Goal: Transaction & Acquisition: Download file/media

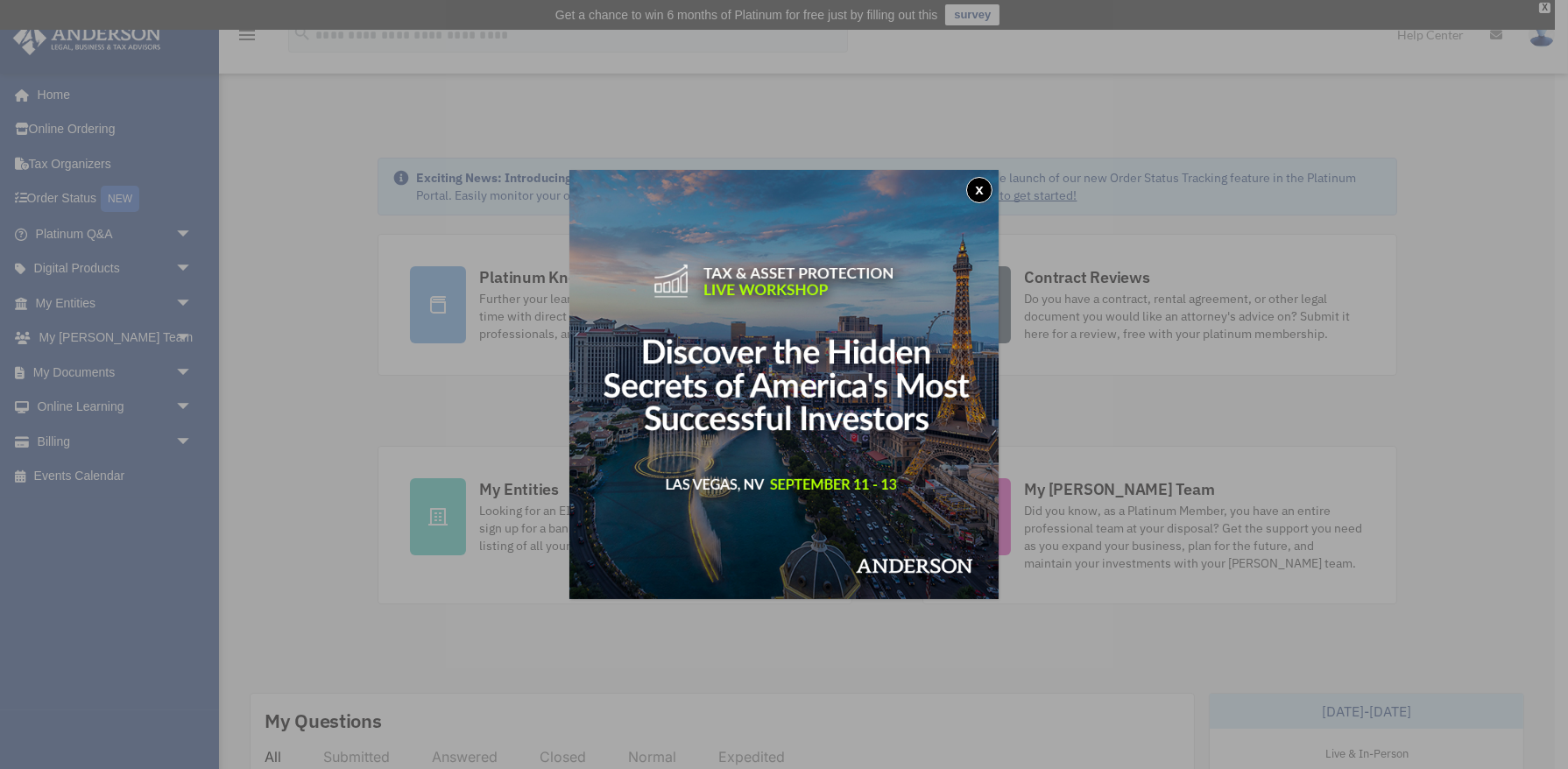
click at [982, 183] on button "x" at bounding box center [979, 190] width 27 height 27
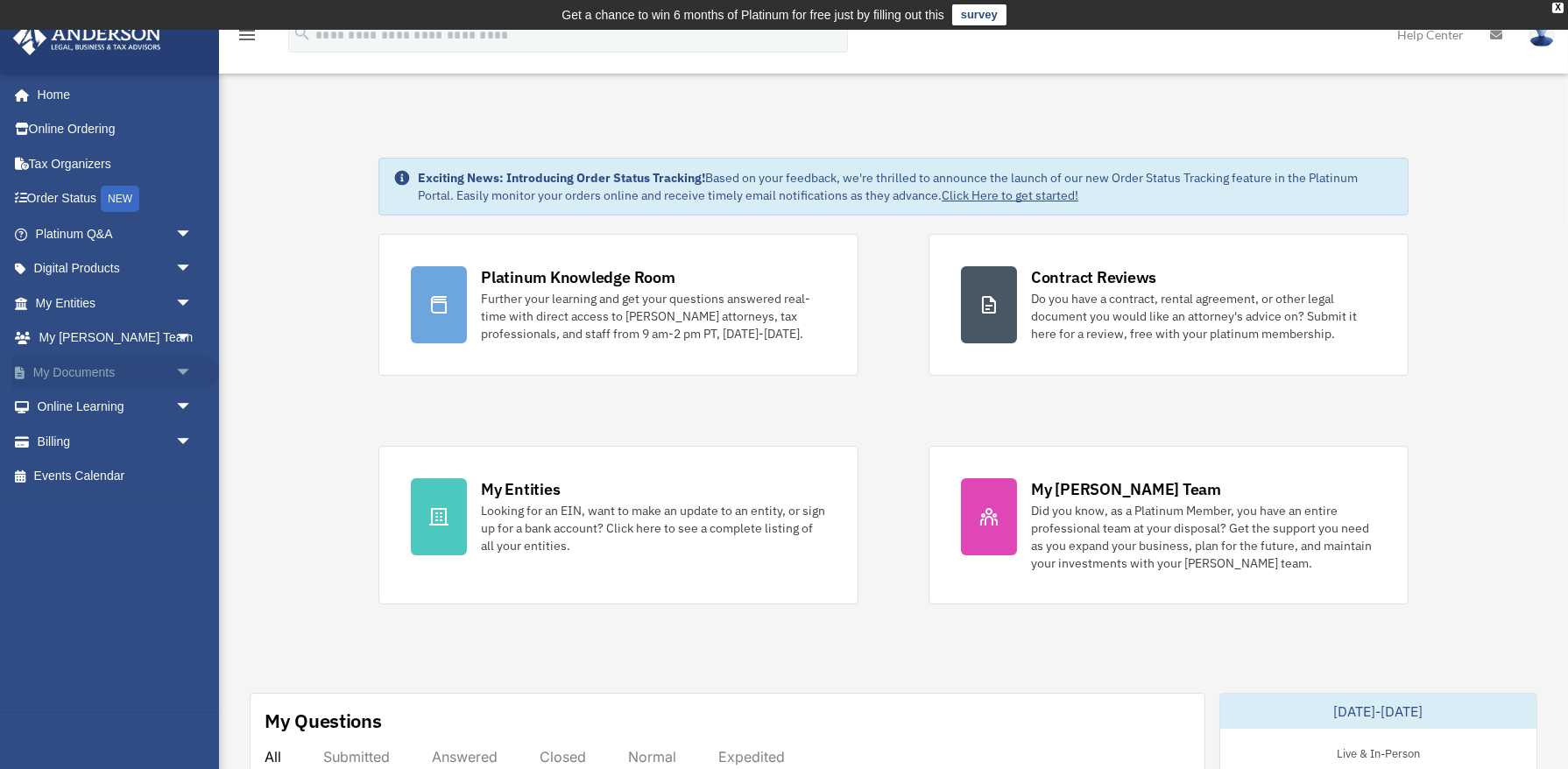
click at [112, 372] on link "My Documents arrow_drop_down" at bounding box center [116, 372] width 207 height 35
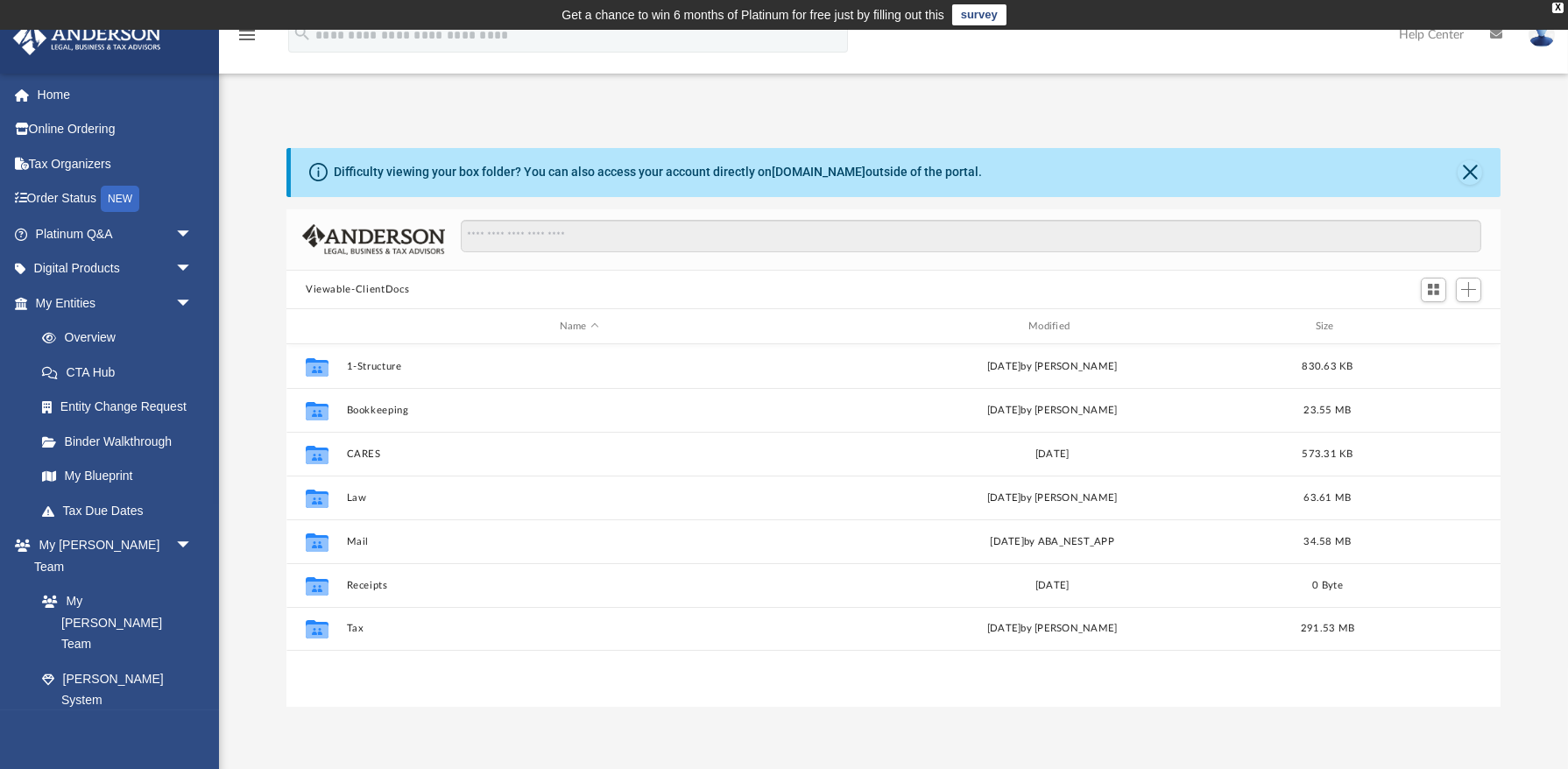
scroll to position [397, 1214]
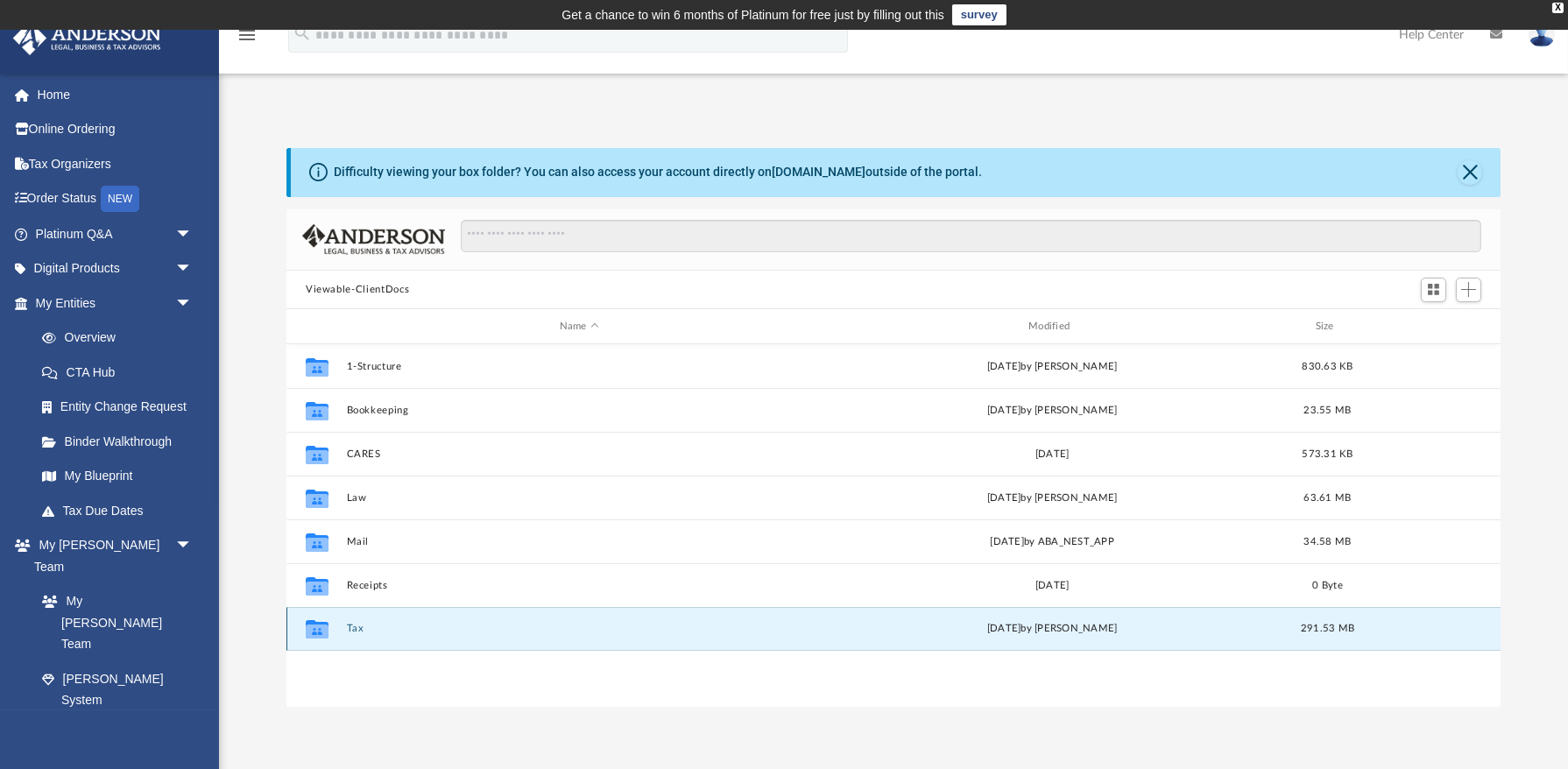
click at [368, 628] on button "Tax" at bounding box center [579, 629] width 465 height 11
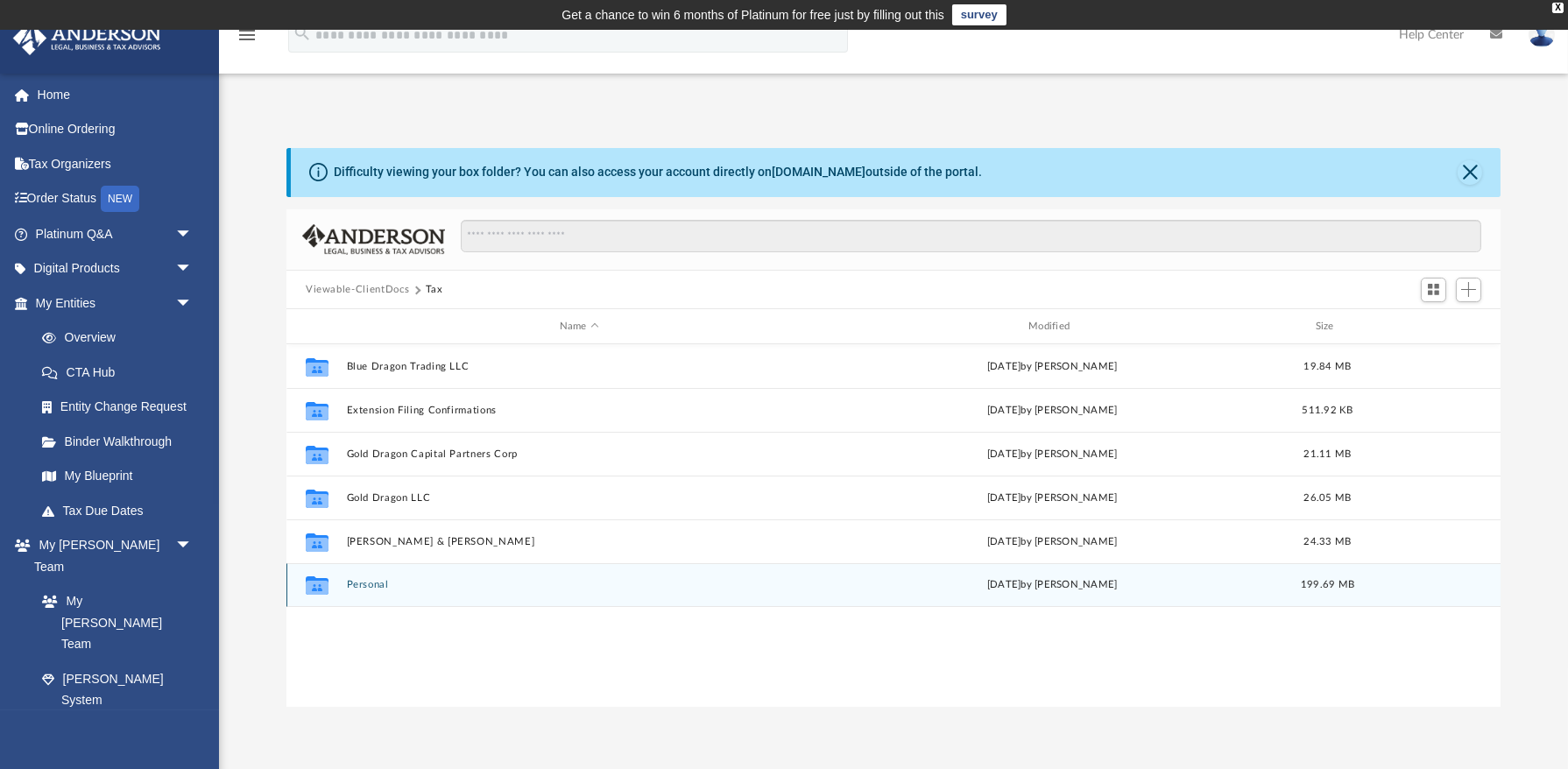
click at [364, 588] on button "Personal" at bounding box center [579, 586] width 465 height 11
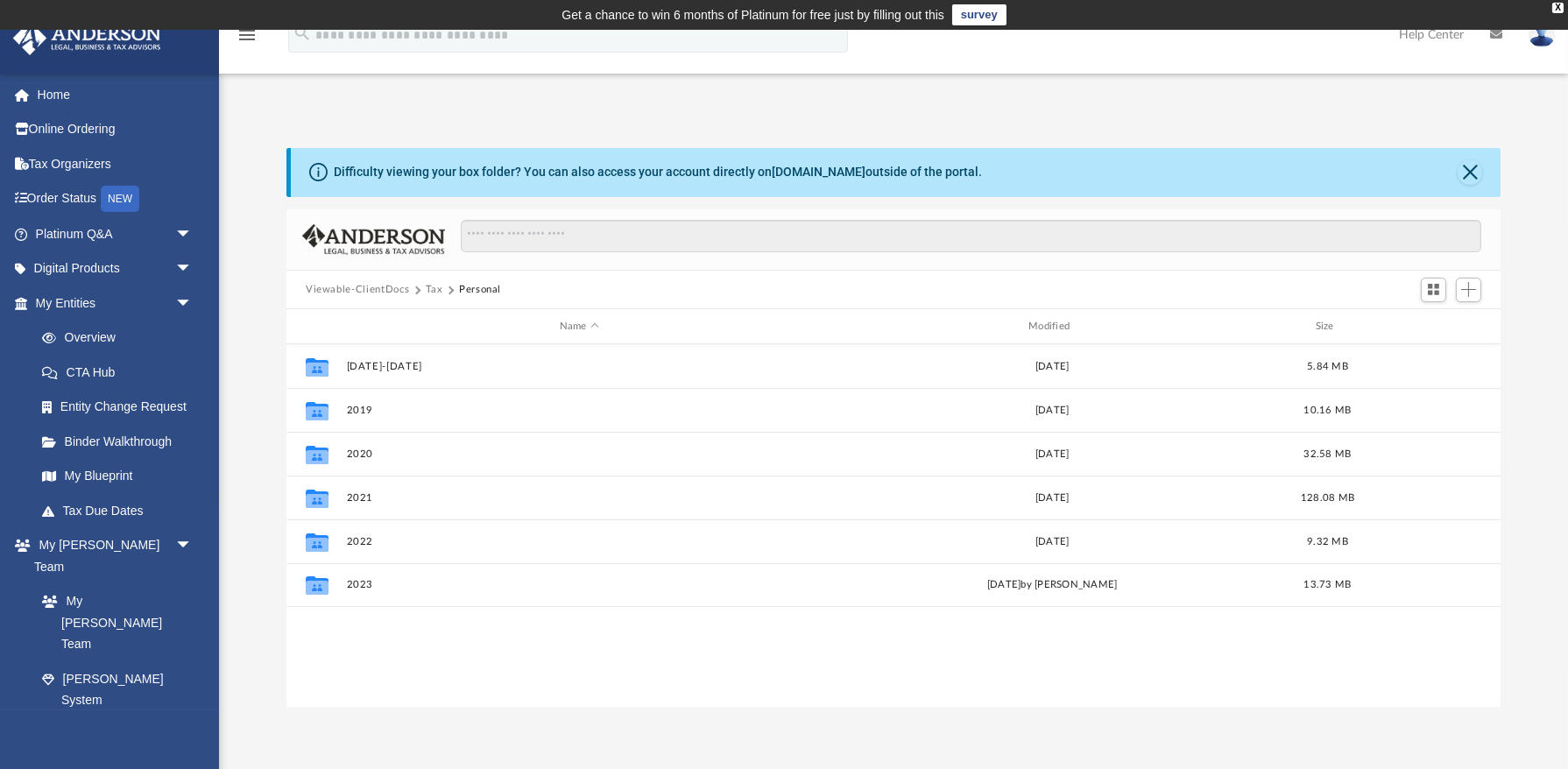
click at [434, 289] on button "Tax" at bounding box center [434, 290] width 17 height 16
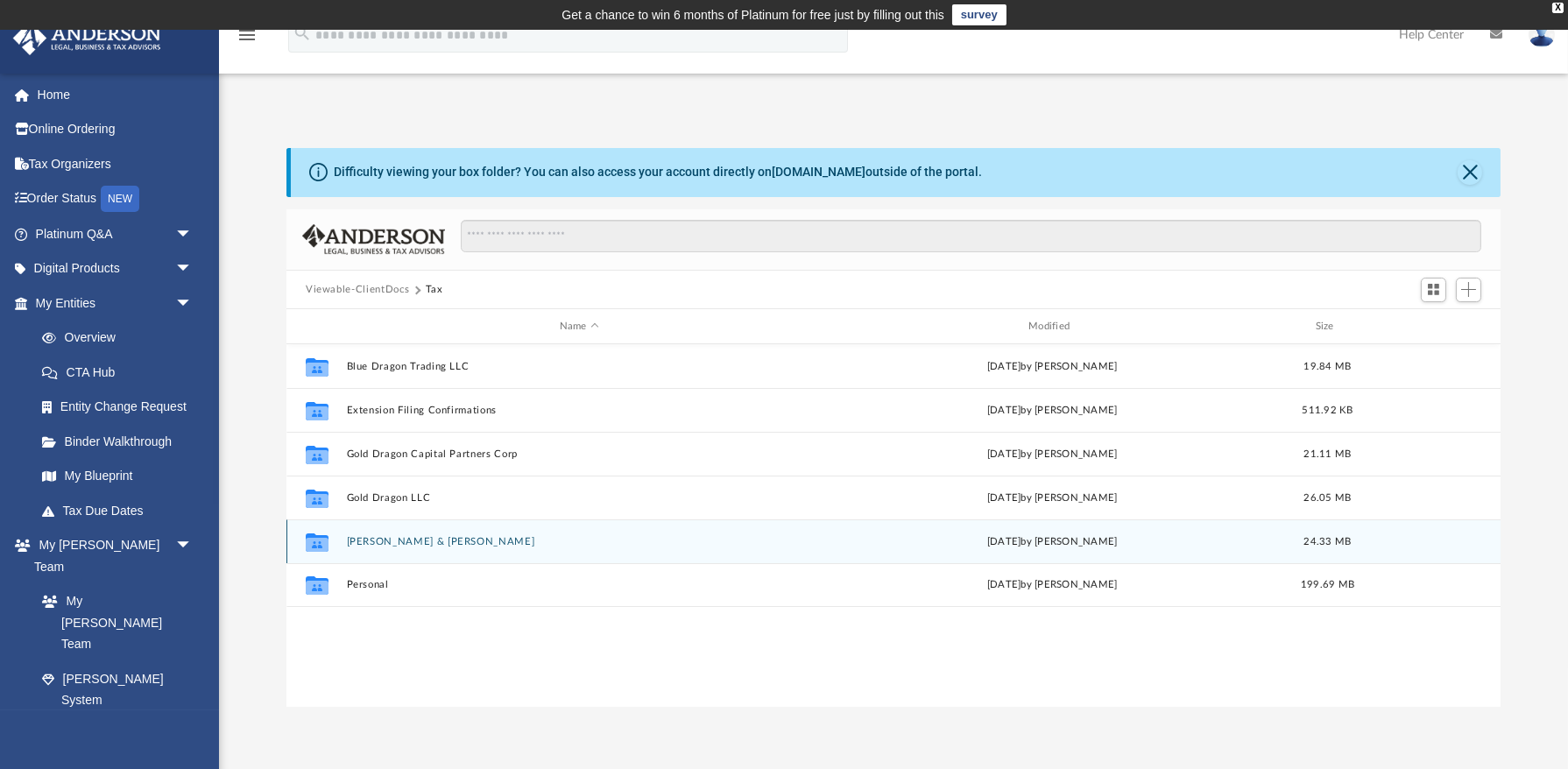
click at [403, 543] on button "Harris, Debbie & William" at bounding box center [579, 542] width 465 height 11
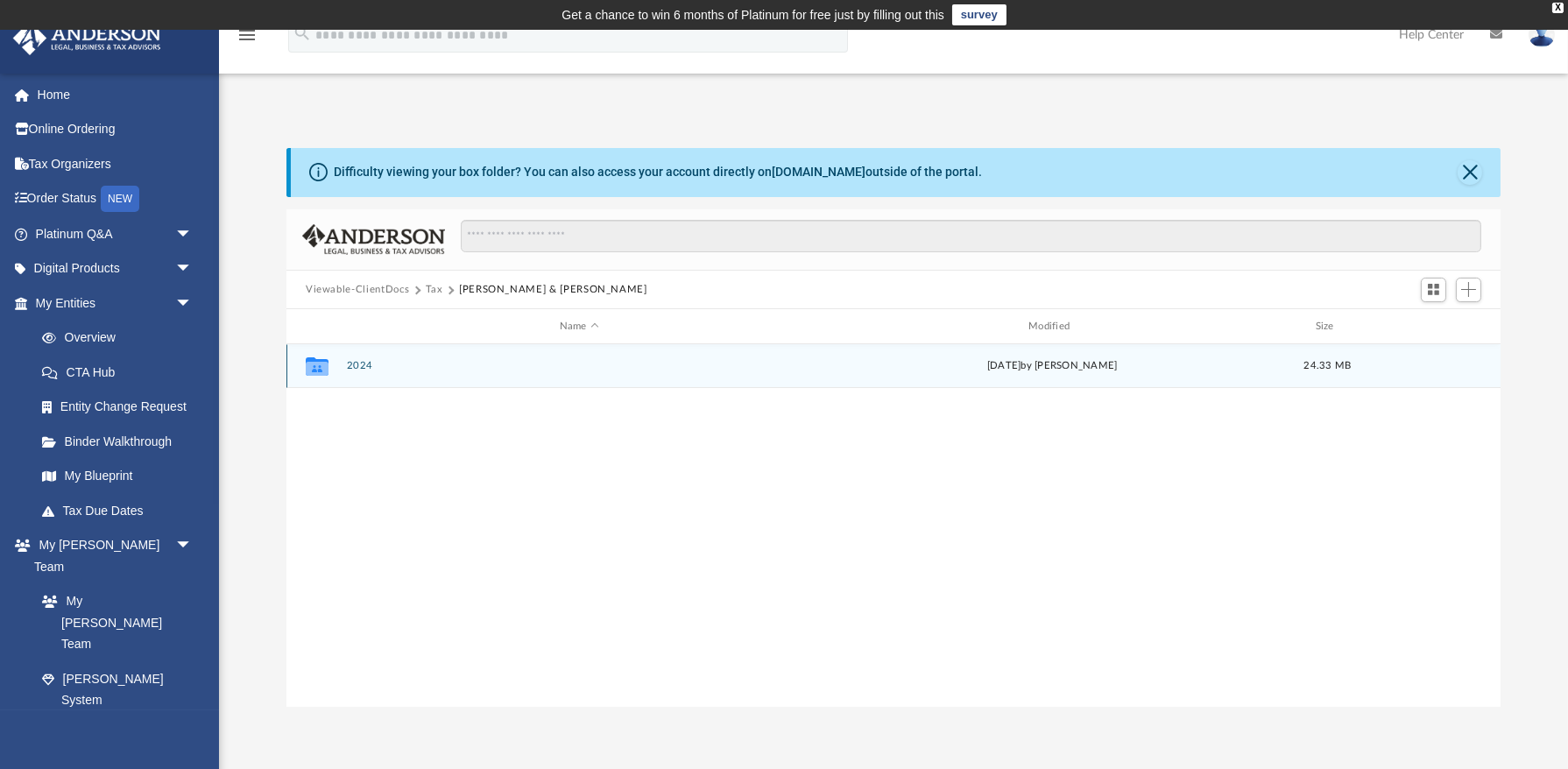
click at [364, 367] on button "2024" at bounding box center [579, 367] width 465 height 11
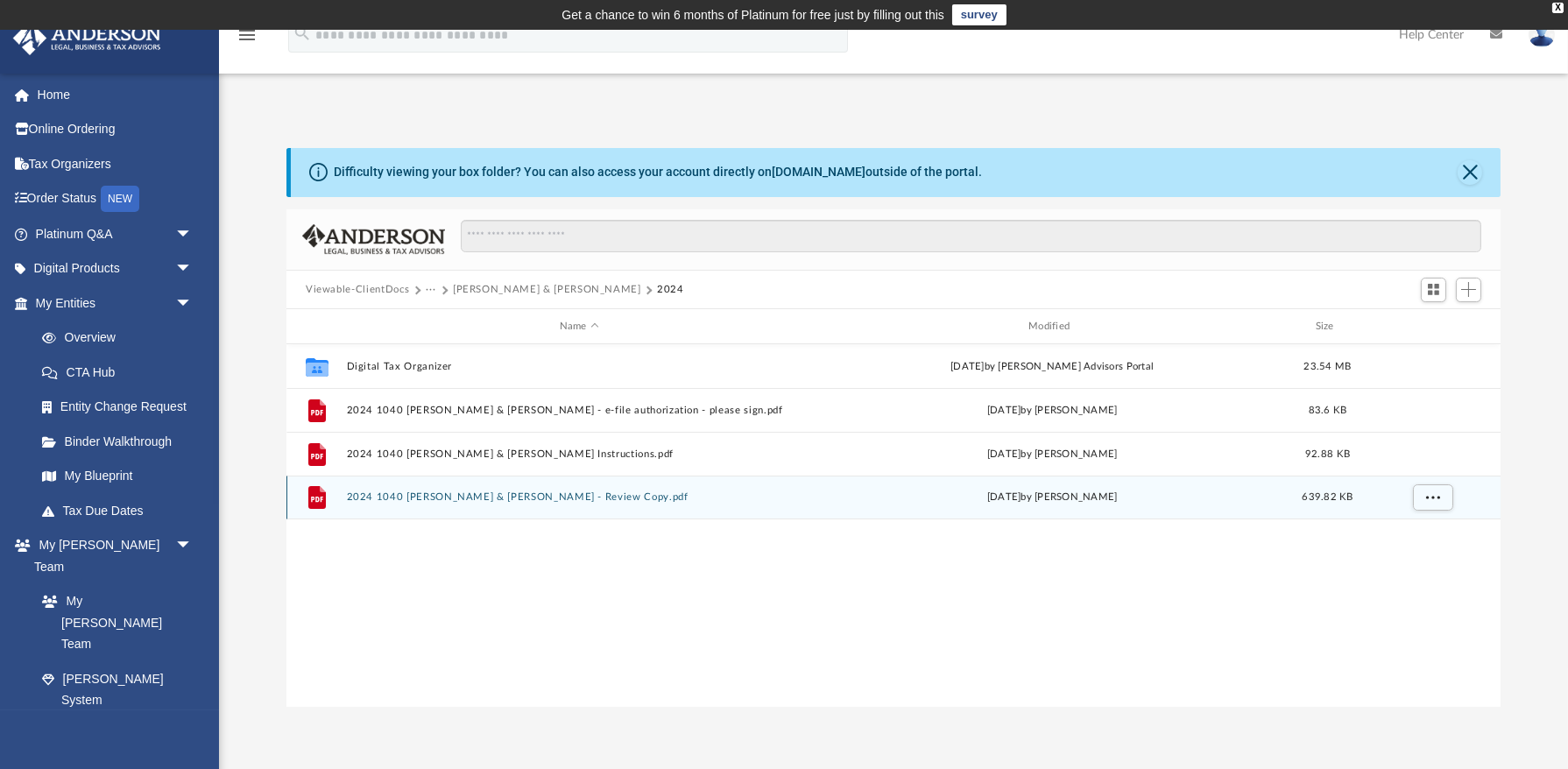
click at [448, 495] on button "2024 1040 Harris, Debbie & William - Review Copy.pdf" at bounding box center [579, 498] width 465 height 11
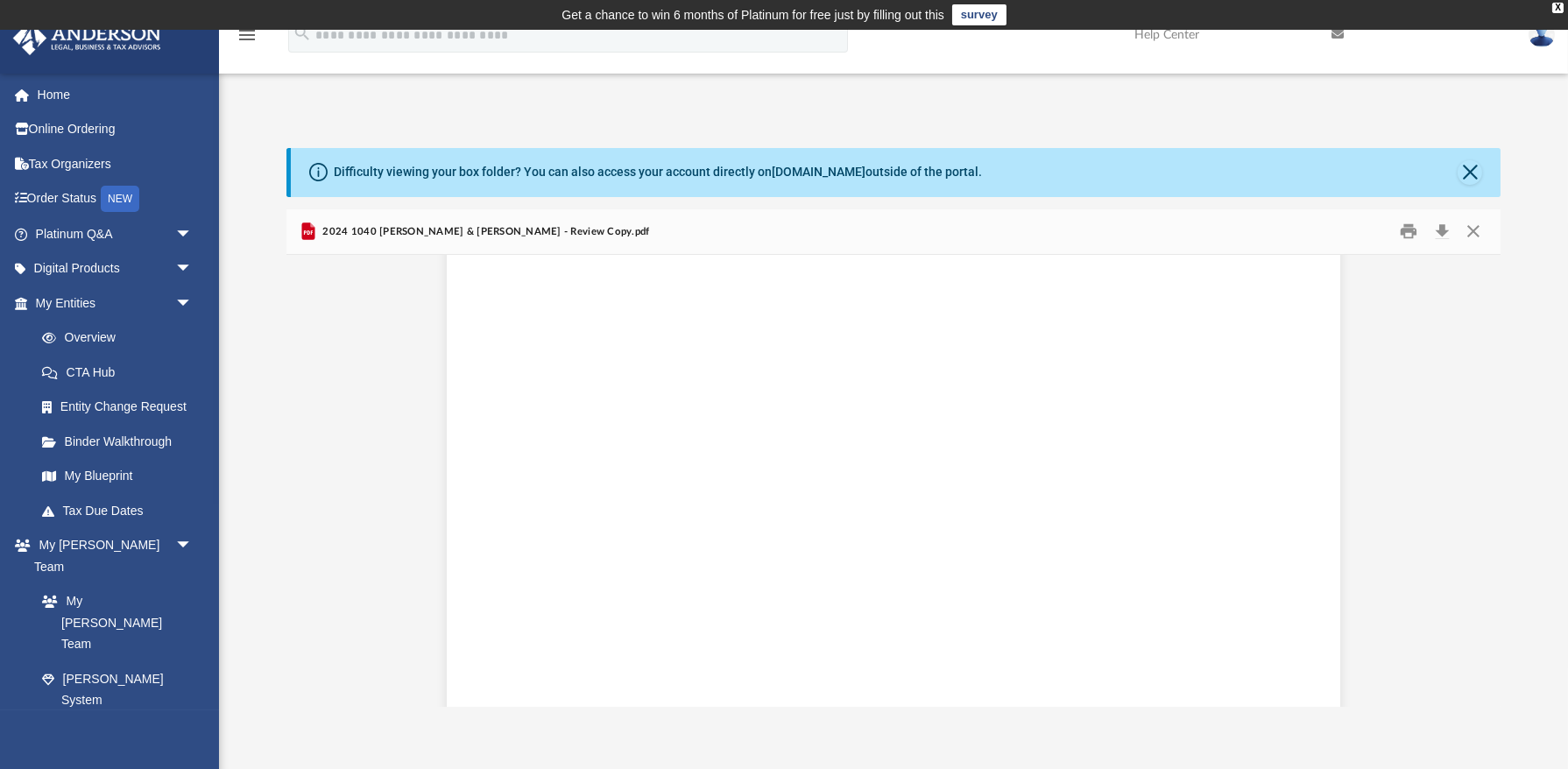
scroll to position [27873, 0]
